Goal: Task Accomplishment & Management: Use online tool/utility

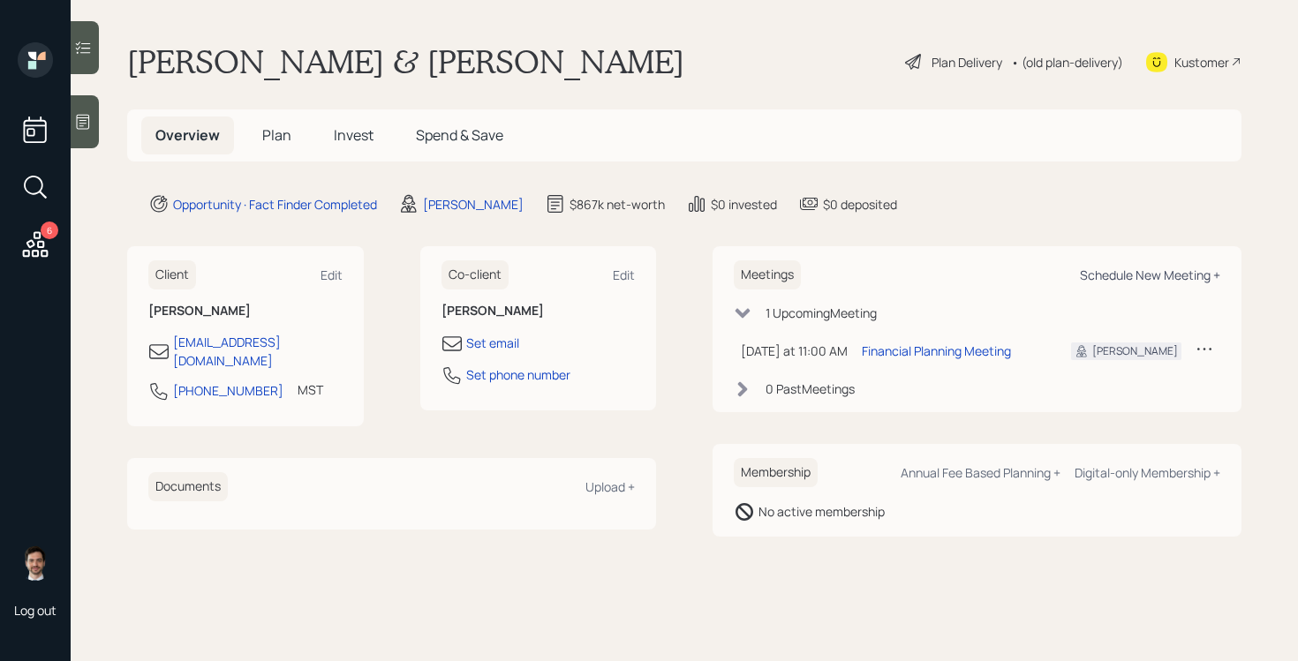
click at [1154, 275] on div "Schedule New Meeting +" at bounding box center [1150, 275] width 140 height 17
select select "ef6b64e1-8f62-4a74-b865-a7df4b35b836"
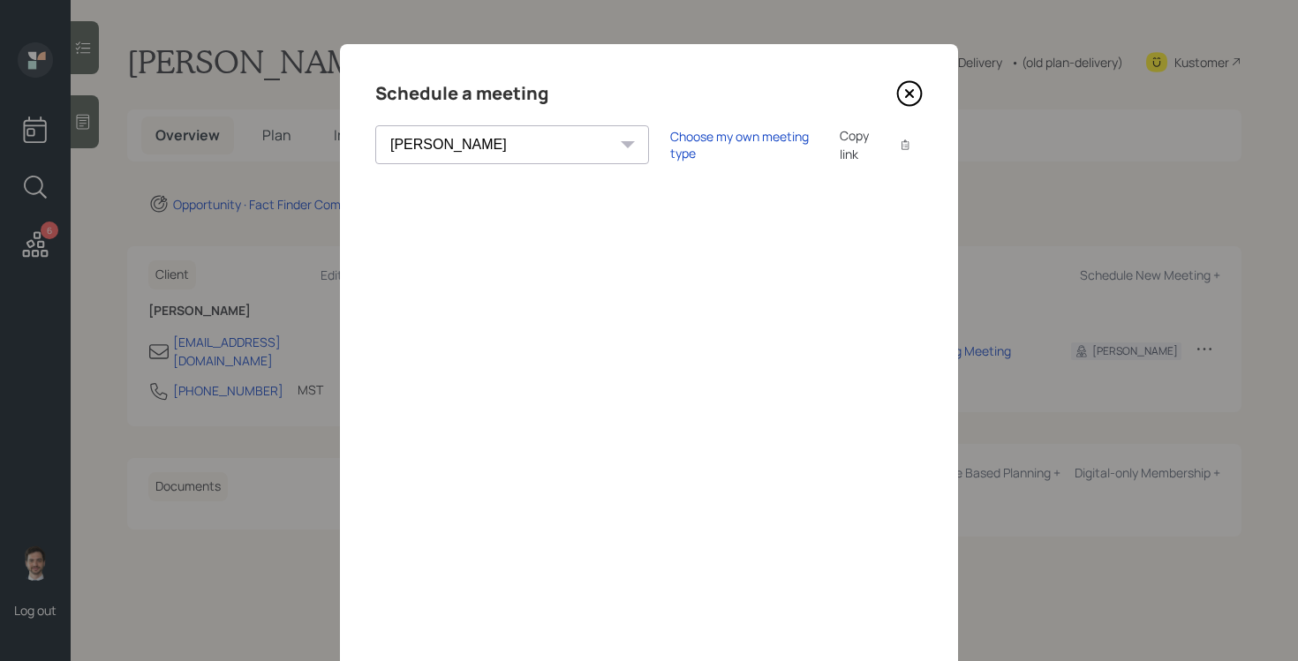
click at [911, 94] on icon at bounding box center [909, 93] width 26 height 26
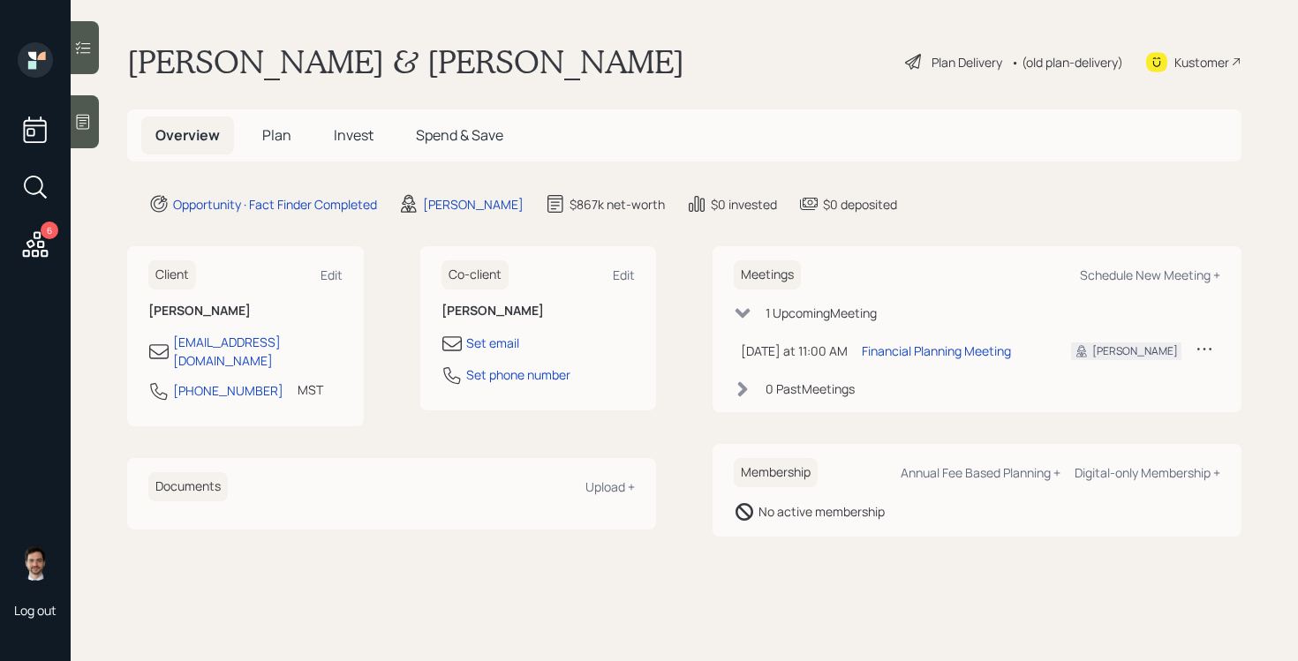
click at [275, 144] on span "Plan" at bounding box center [276, 134] width 29 height 19
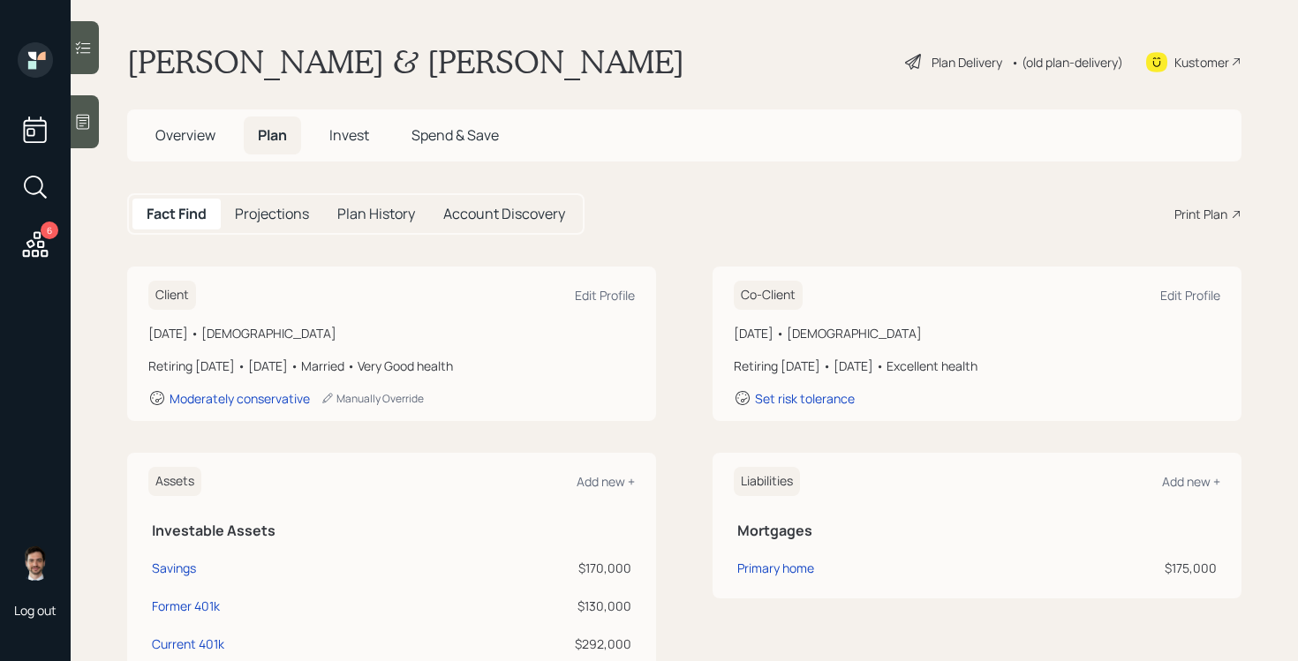
click at [1201, 219] on div "Print Plan" at bounding box center [1200, 214] width 53 height 19
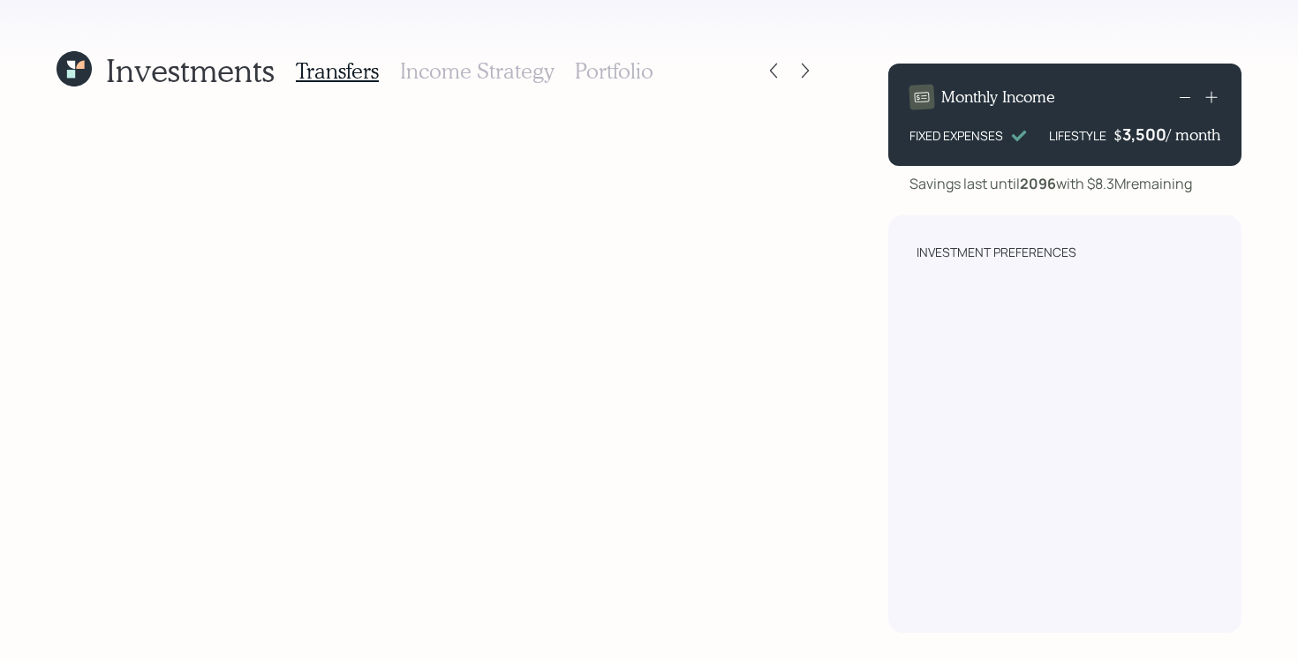
click at [79, 64] on icon at bounding box center [74, 69] width 47 height 47
